Goal: Download file/media

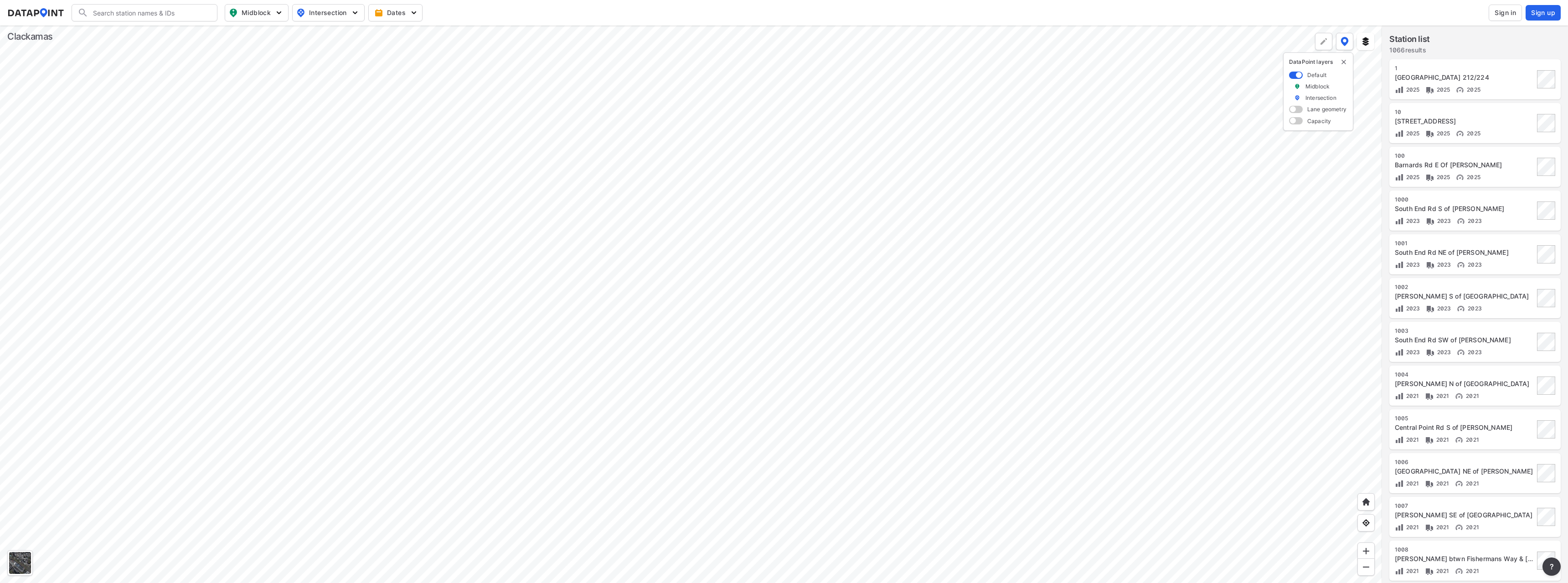
click at [1496, 15] on span "Sign in" at bounding box center [1505, 13] width 21 height 9
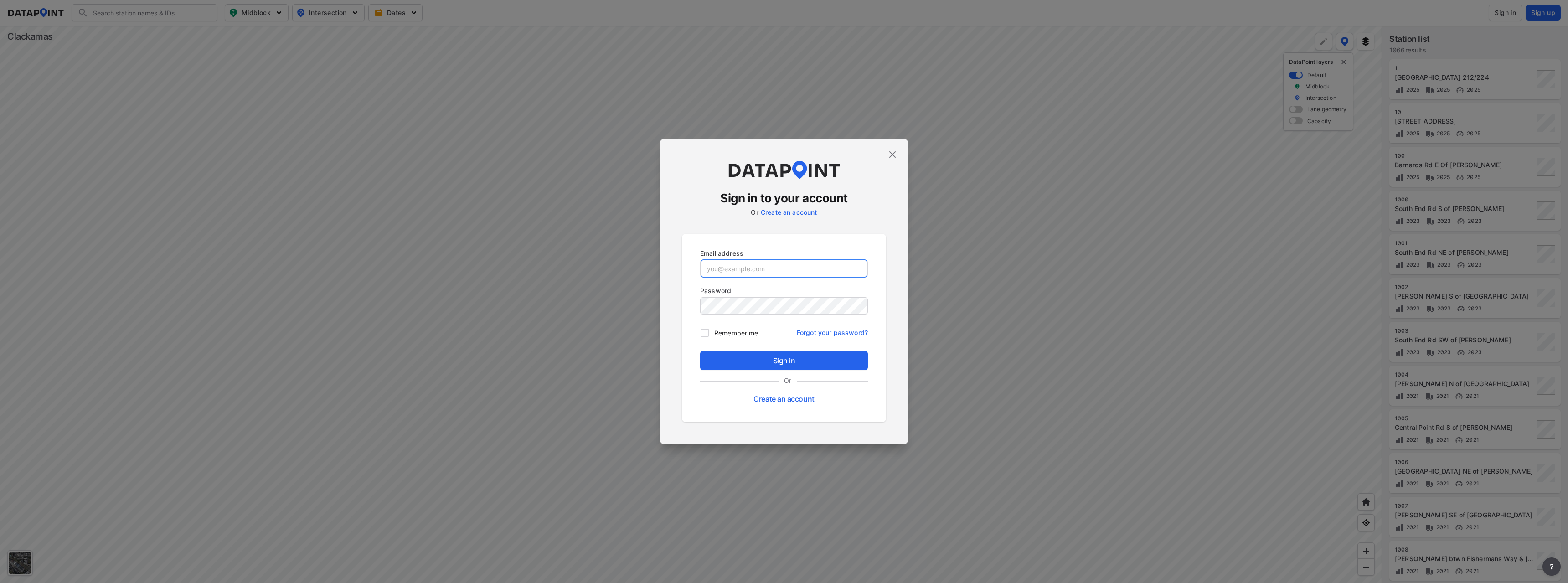
type input "[EMAIL_ADDRESS][DOMAIN_NAME]"
click at [704, 332] on input "Remember me" at bounding box center [704, 332] width 19 height 19
checkbox input "true"
click at [748, 365] on span "Sign in" at bounding box center [784, 360] width 154 height 11
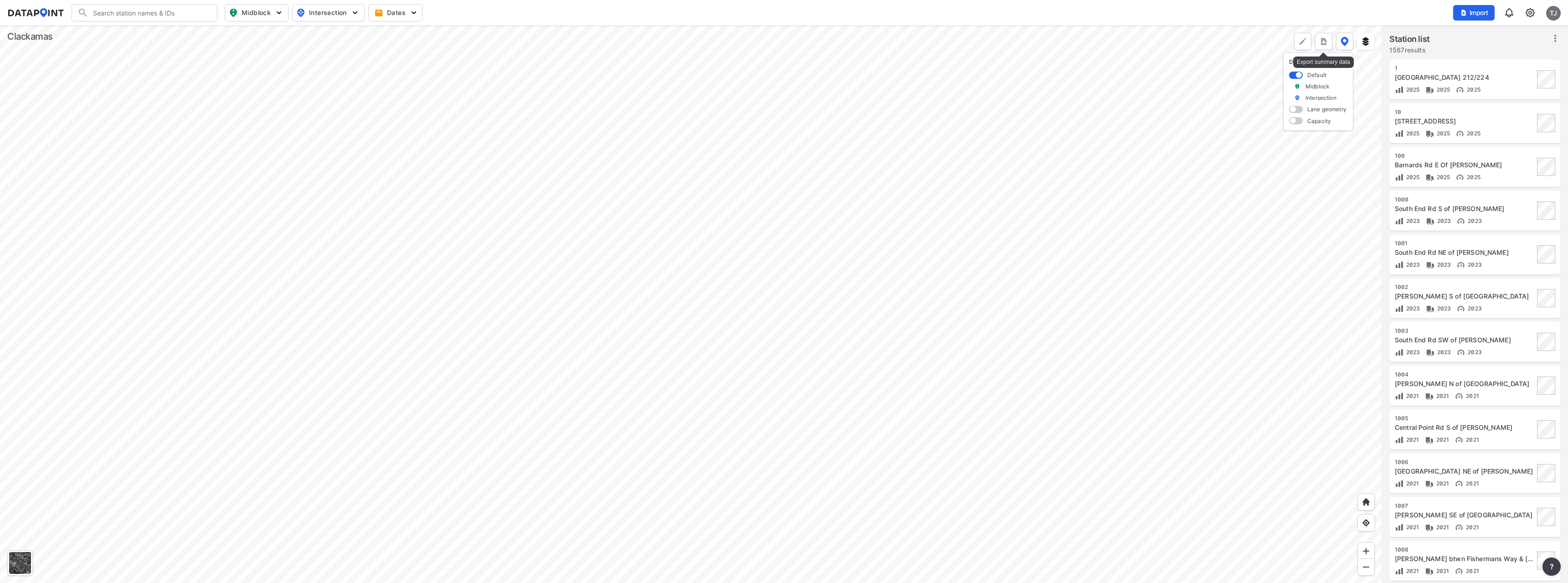
click at [1326, 44] on img "more" at bounding box center [1323, 41] width 9 height 9
click at [1258, 62] on li "All stations CSV" at bounding box center [1281, 62] width 100 height 16
